Goal: Communication & Community: Answer question/provide support

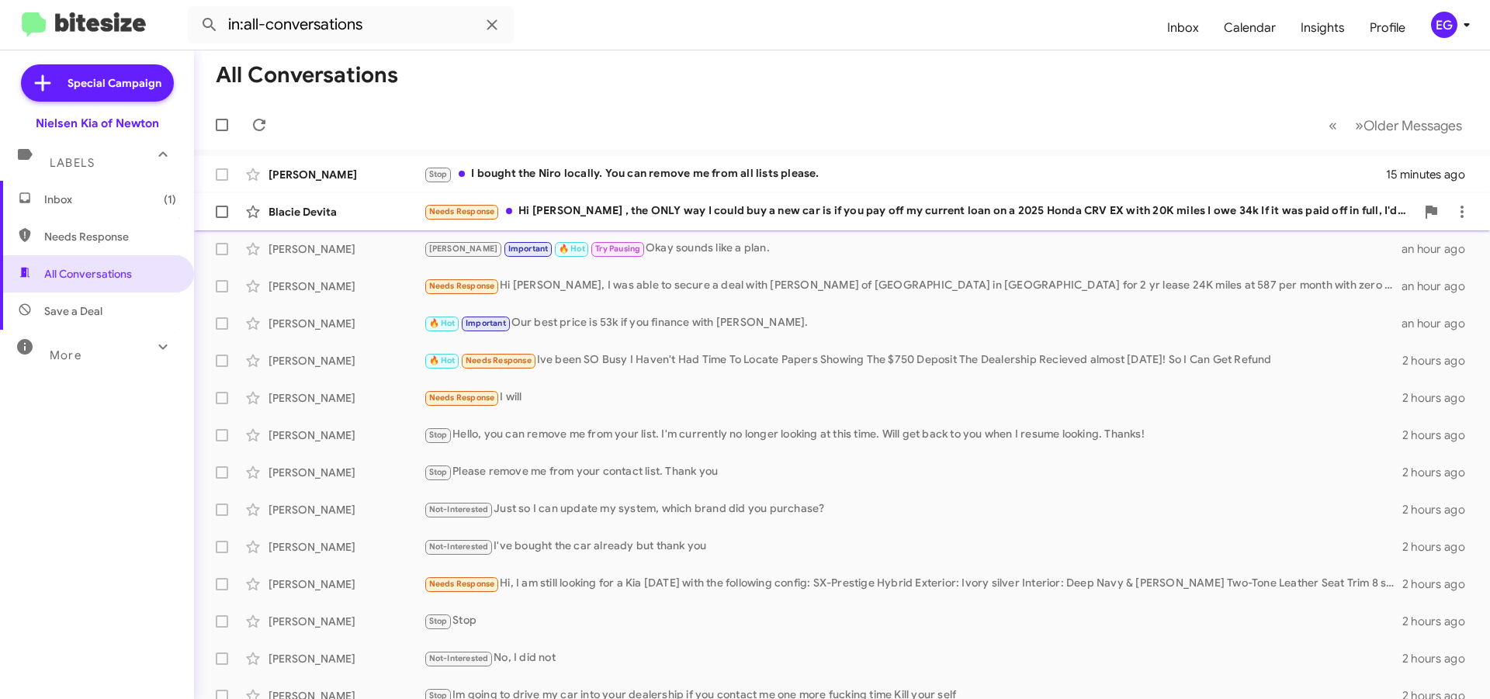
click at [614, 207] on div "Needs Response Hi Stephen , the ONLY way I could buy a new car is if you pay of…" at bounding box center [920, 212] width 992 height 18
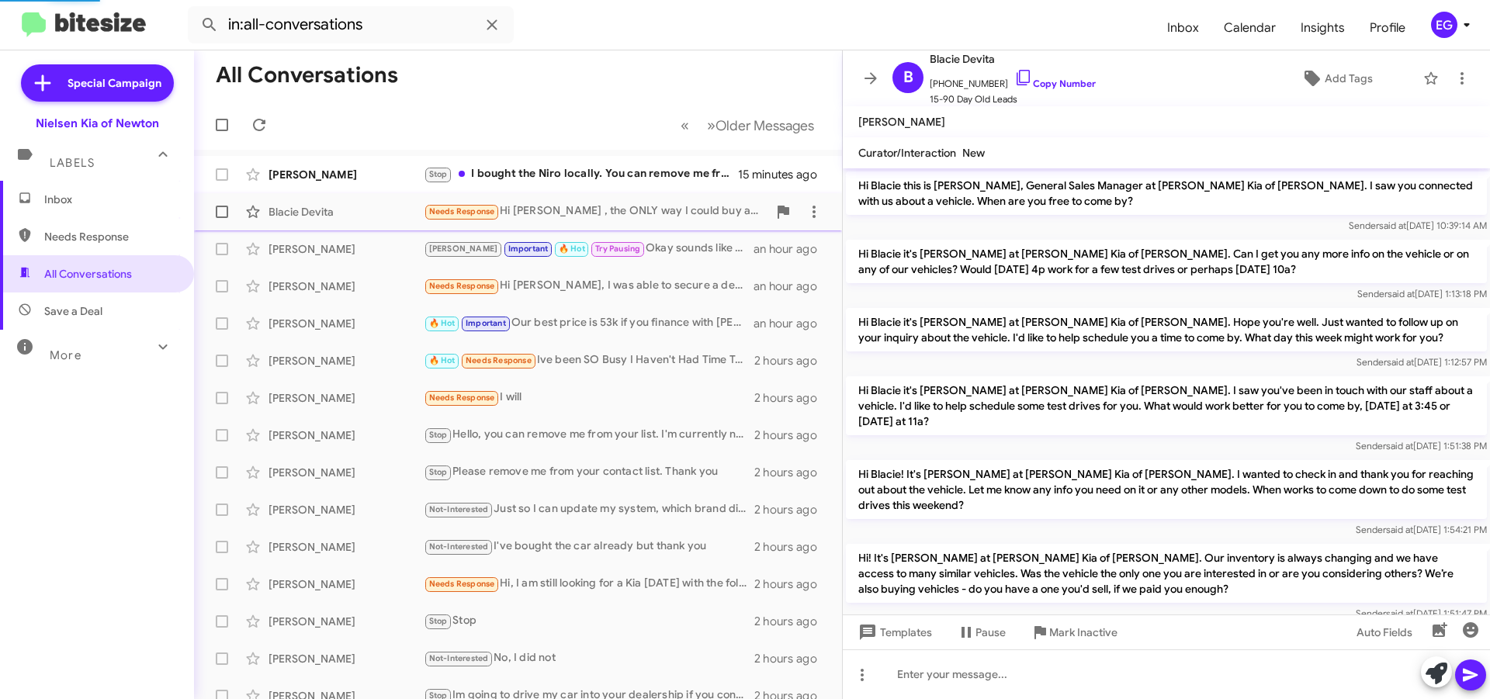
scroll to position [456, 0]
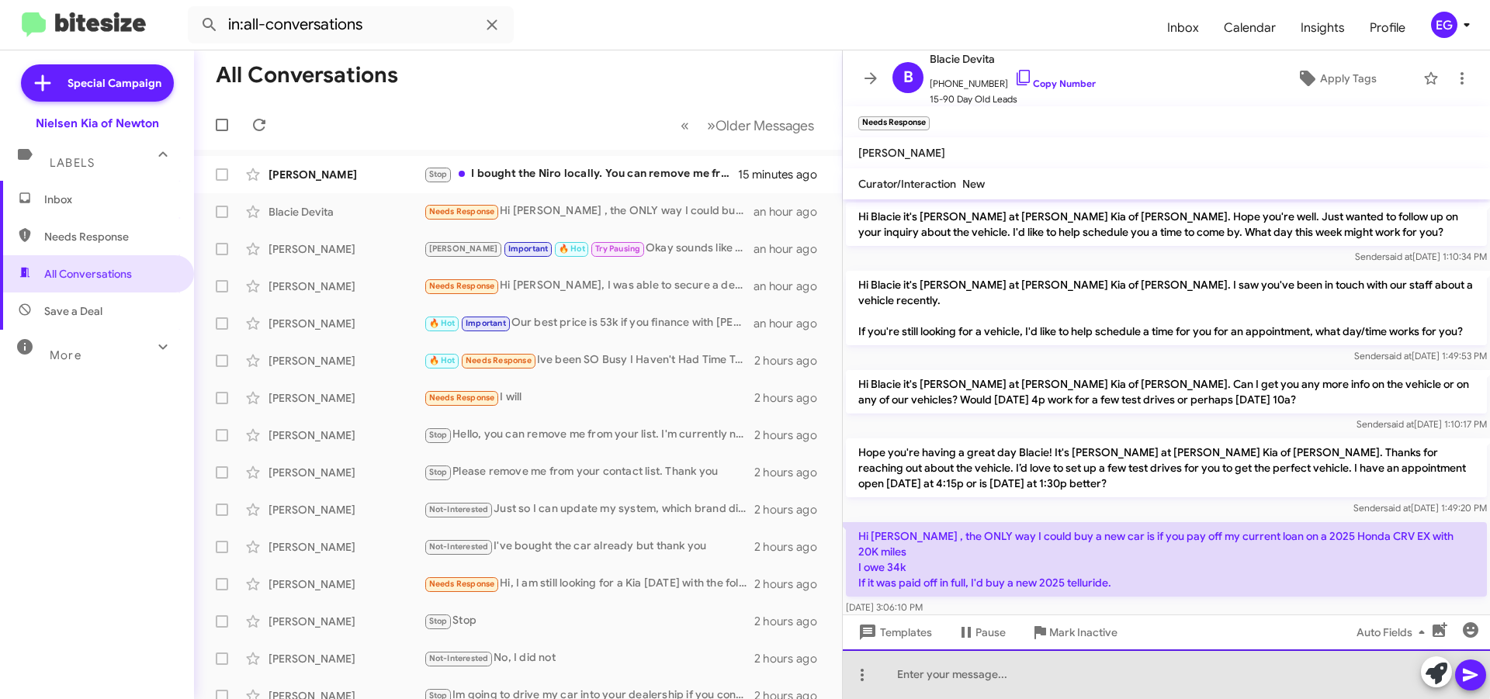
click at [1017, 670] on div at bounding box center [1166, 675] width 647 height 50
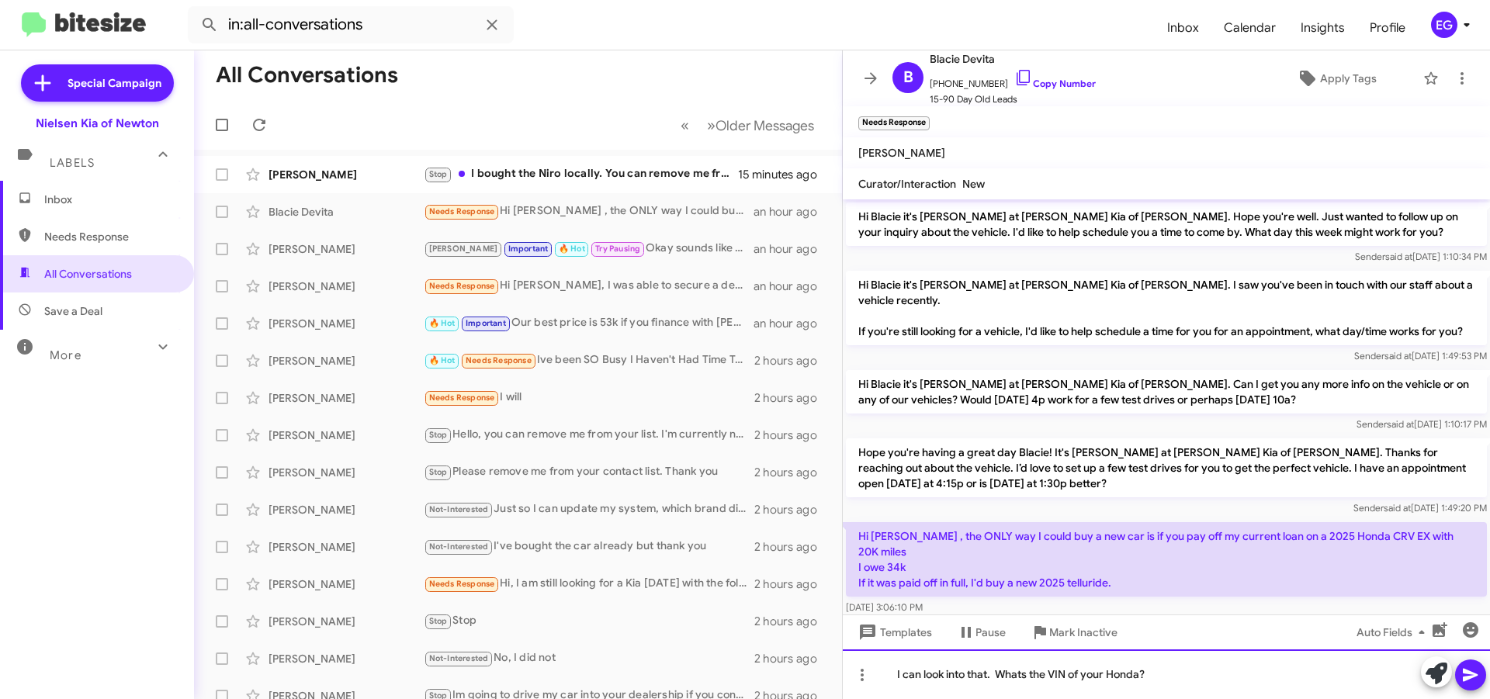
click at [1024, 676] on div "I can look into that. Whats the VIN of your Honda?" at bounding box center [1166, 675] width 647 height 50
click at [1474, 670] on icon at bounding box center [1470, 675] width 19 height 19
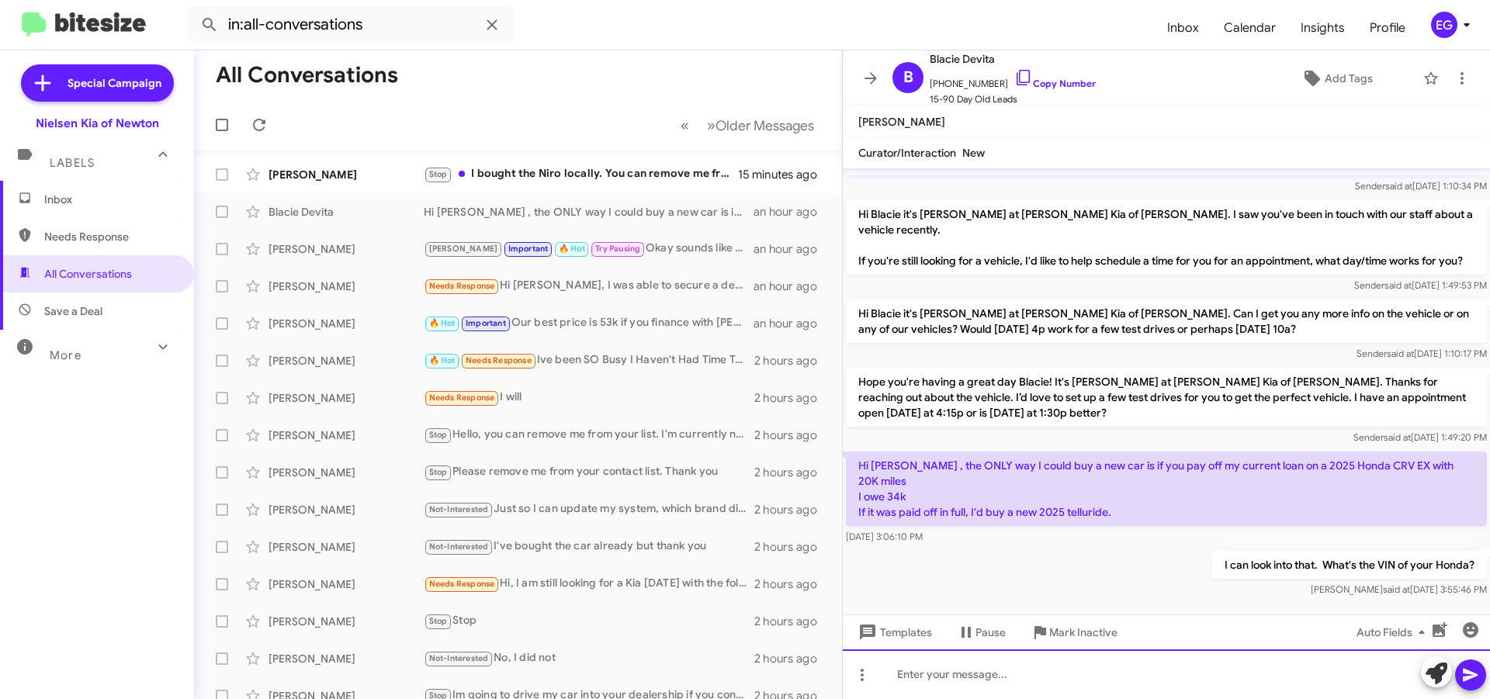
scroll to position [513, 0]
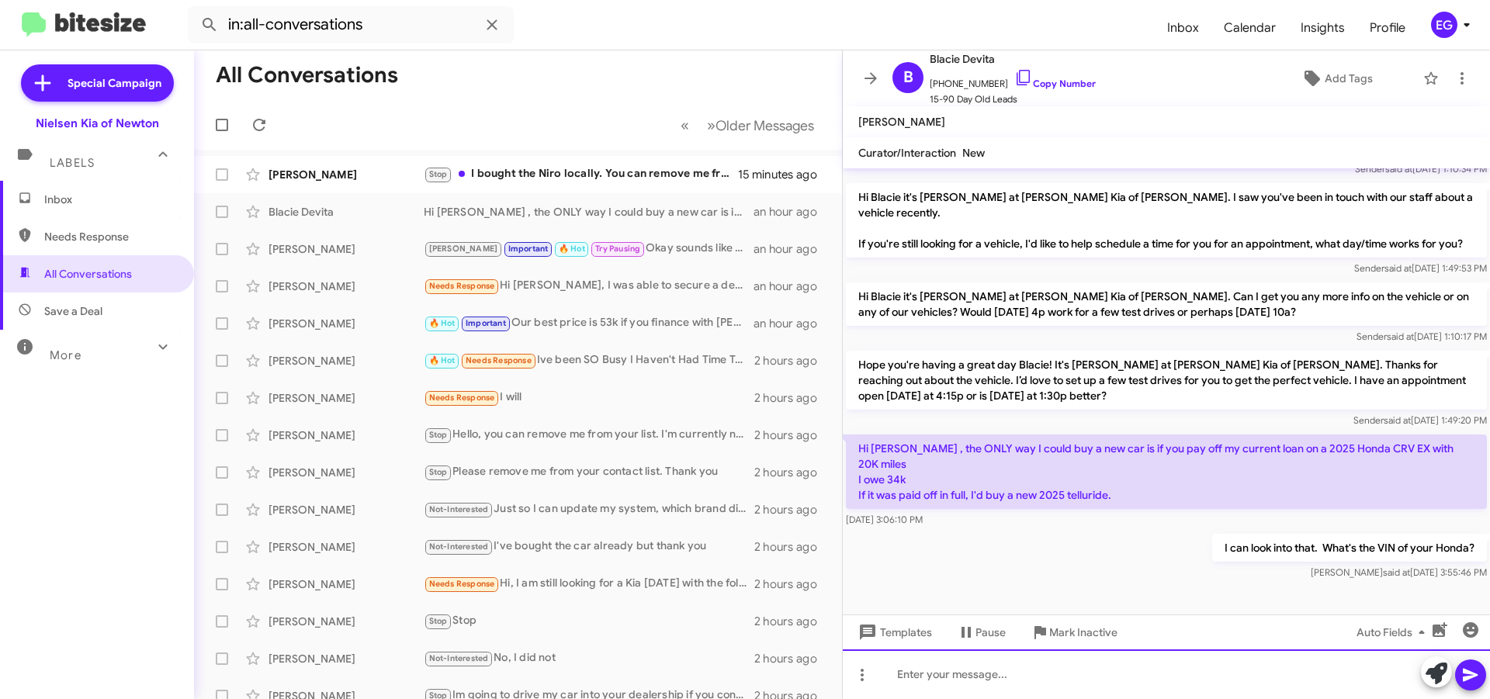
click at [994, 670] on div at bounding box center [1166, 675] width 647 height 50
click at [1474, 674] on icon at bounding box center [1470, 675] width 15 height 13
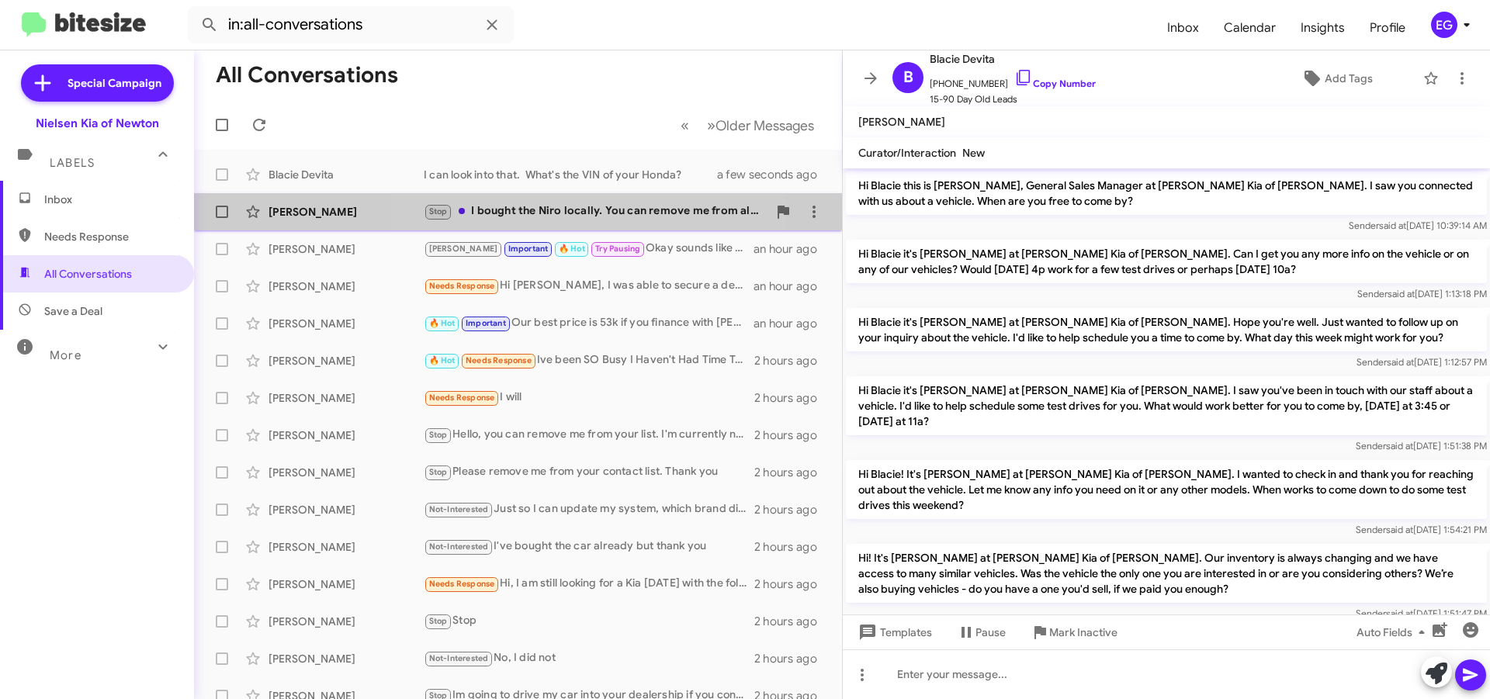
click at [553, 210] on div "Stop I bought the Niro locally. You can remove me from all lists please." at bounding box center [596, 212] width 344 height 18
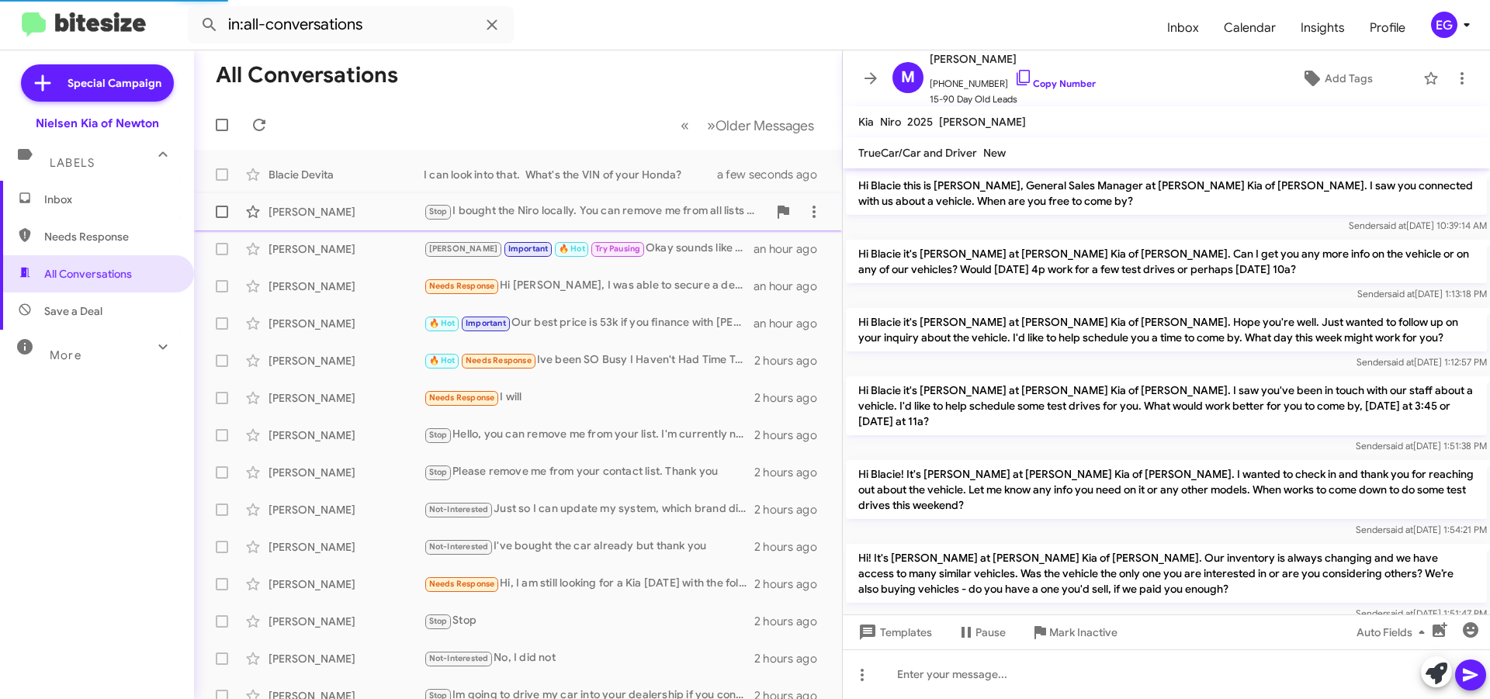
scroll to position [374, 0]
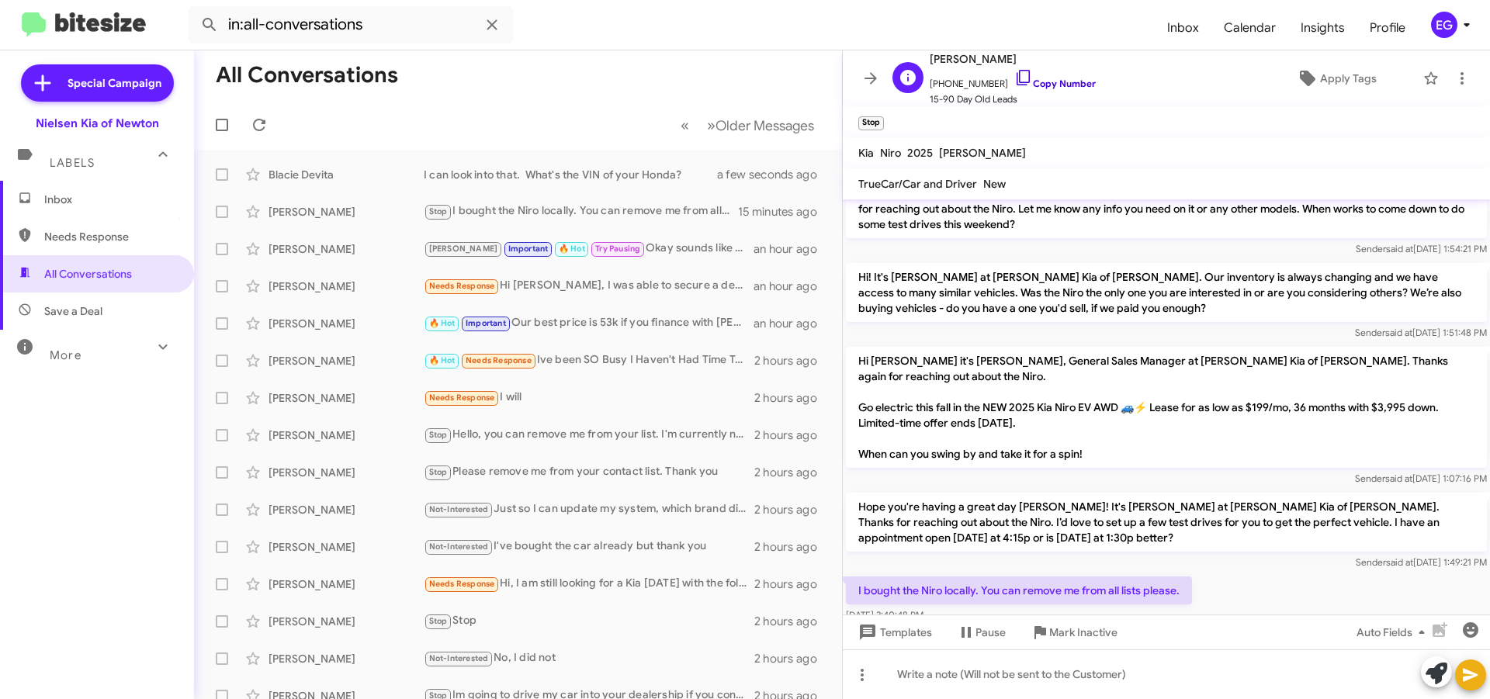
click at [1039, 85] on link "Copy Number" at bounding box center [1054, 84] width 81 height 12
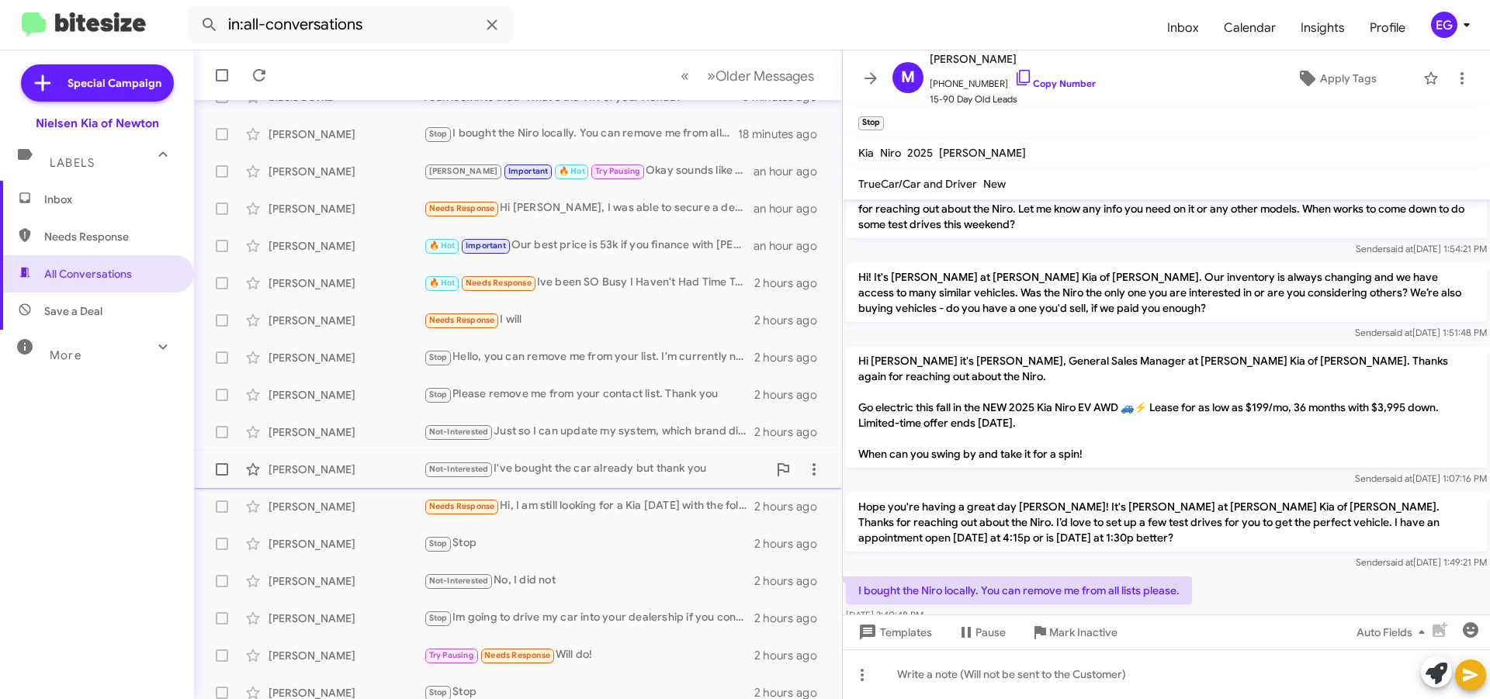
scroll to position [155, 0]
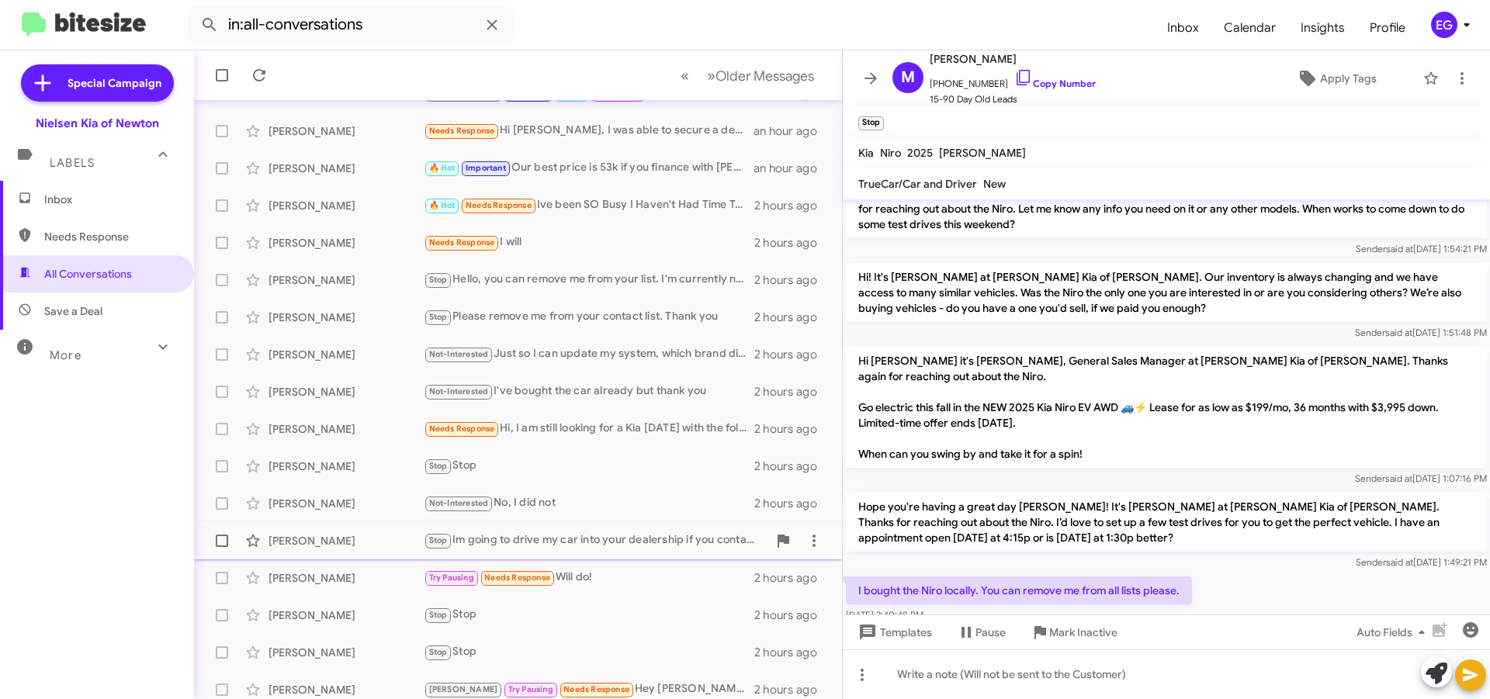
click at [572, 535] on div "Stop Im going to drive my car into your dealership if you contact me one more f…" at bounding box center [596, 541] width 344 height 18
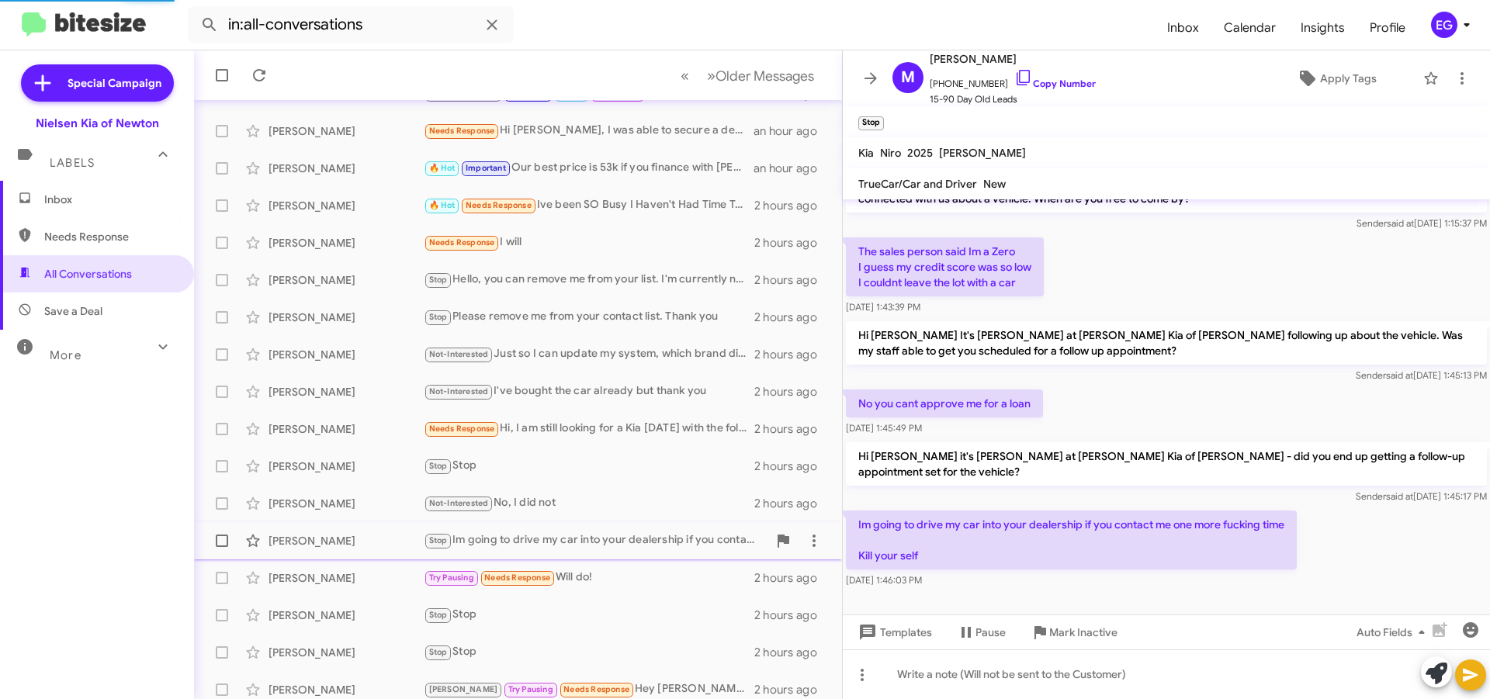
scroll to position [33, 0]
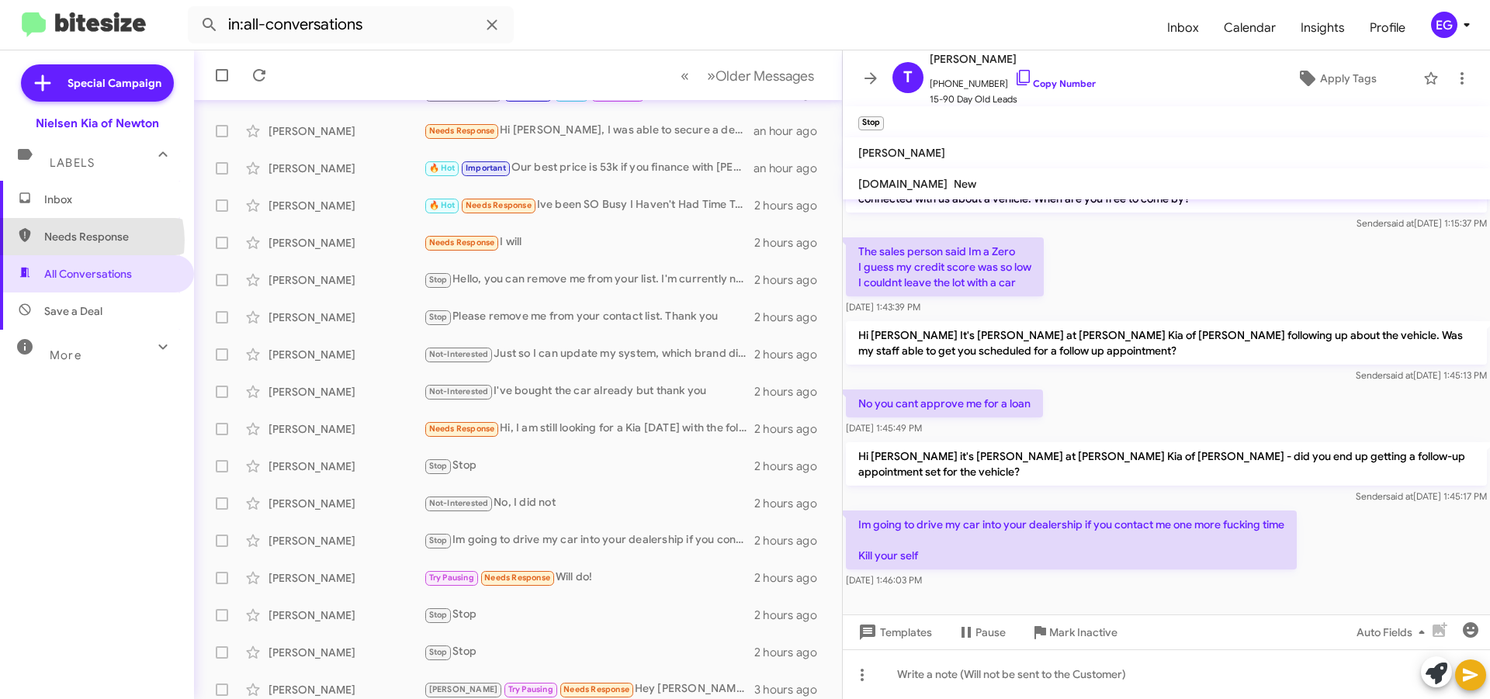
click at [85, 241] on span "Needs Response" at bounding box center [110, 237] width 132 height 16
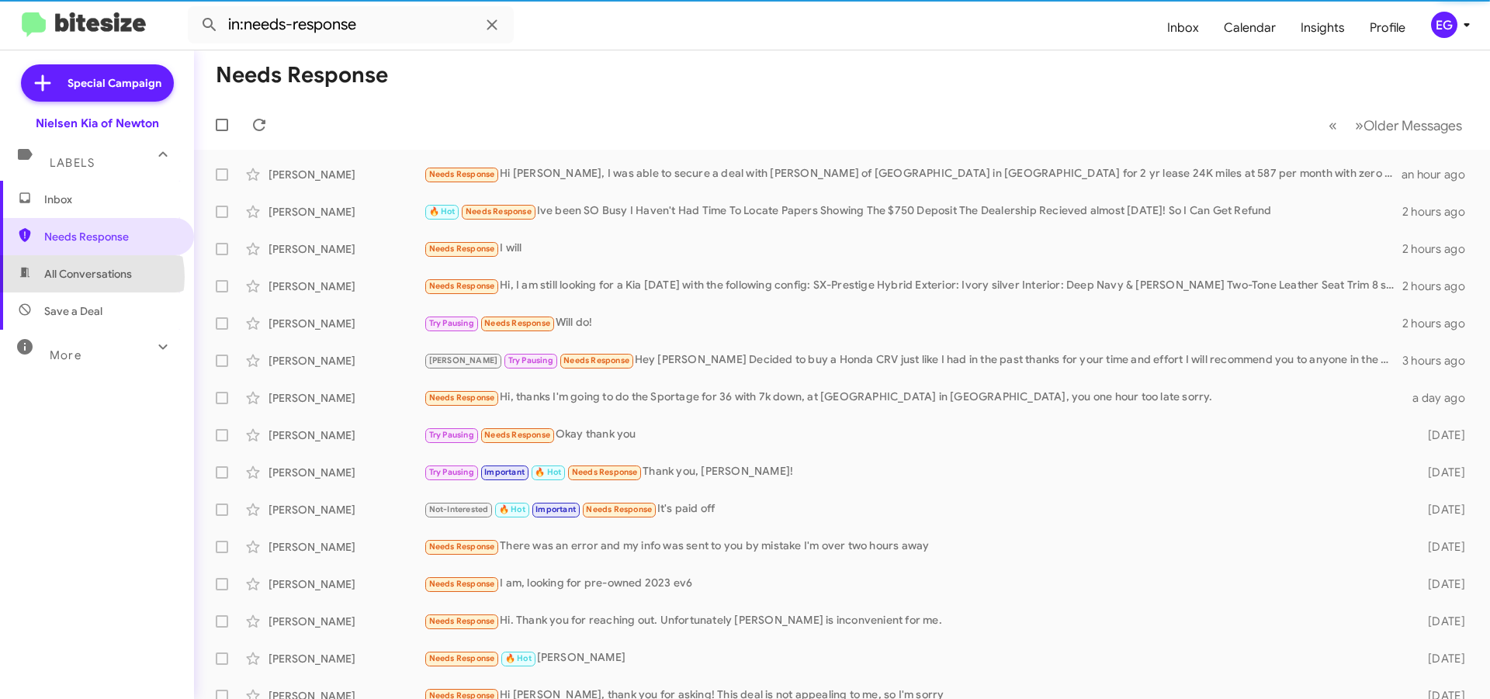
click at [87, 277] on span "All Conversations" at bounding box center [88, 274] width 88 height 16
type input "in:all-conversations"
